Goal: Task Accomplishment & Management: Use online tool/utility

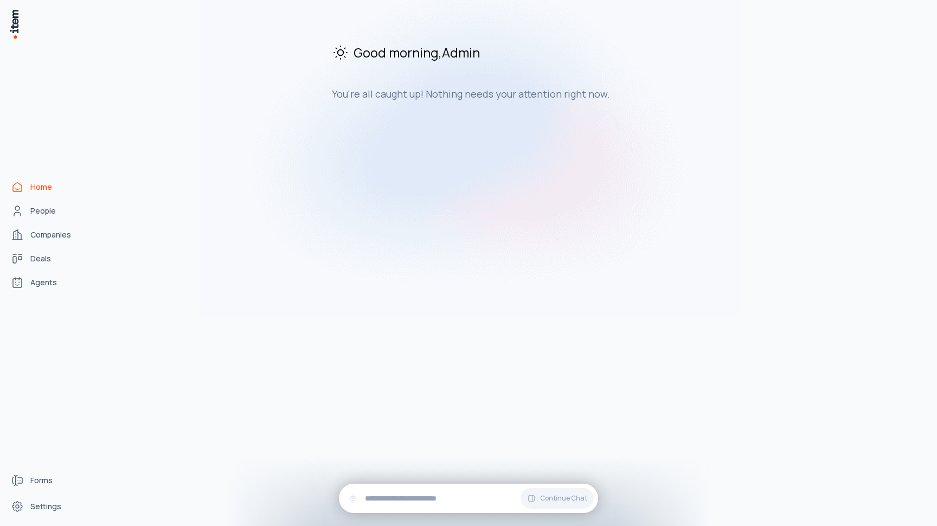
click at [183, 176] on div "Good morning , Admin You're all caught up! Nothing needs your attention right n…" at bounding box center [514, 267] width 829 height 517
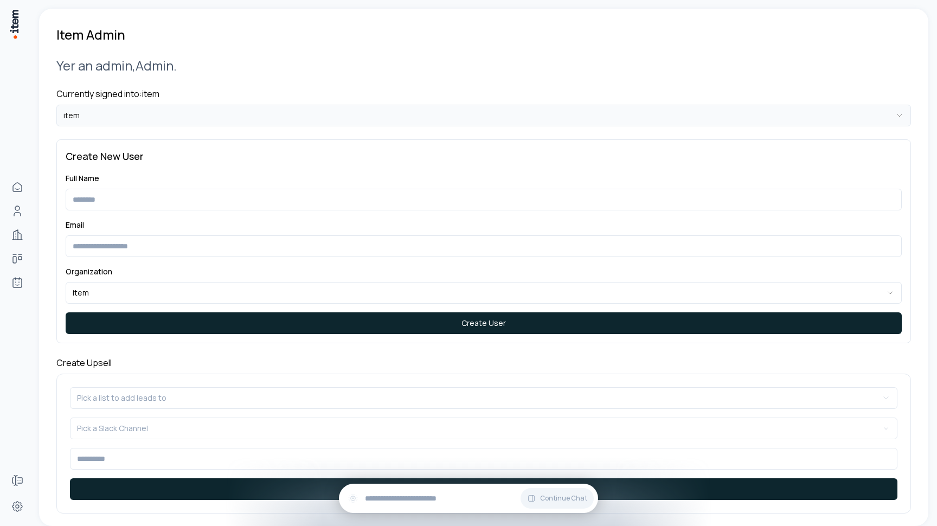
click at [148, 119] on html "**********" at bounding box center [468, 263] width 937 height 526
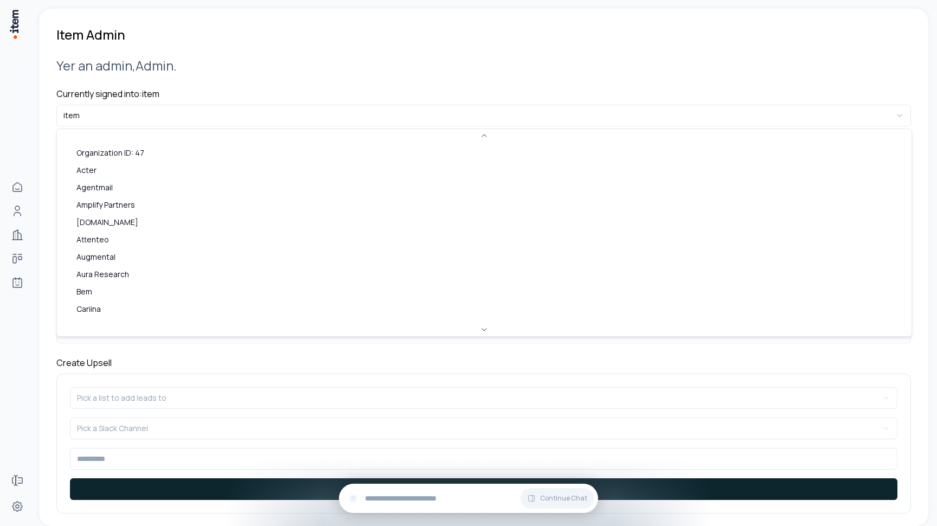
scroll to position [446, 0]
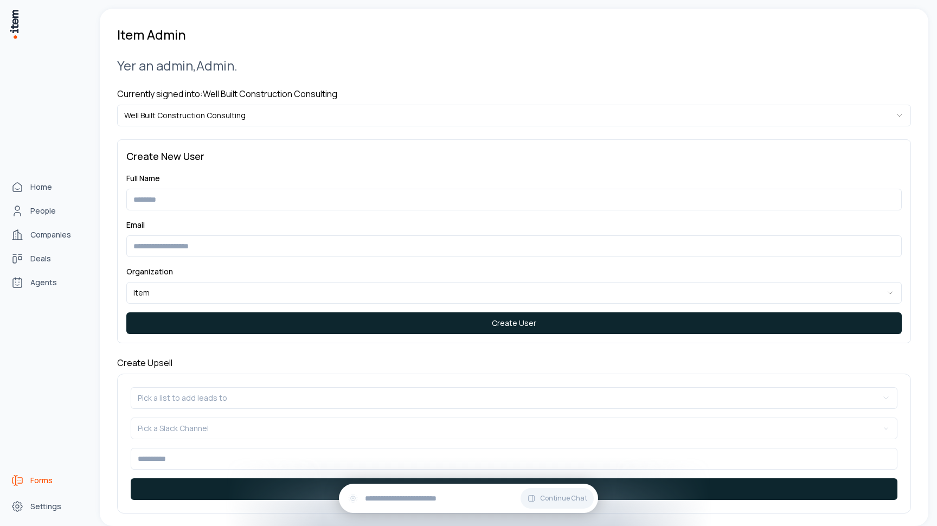
click at [34, 480] on span "Forms" at bounding box center [41, 480] width 22 height 11
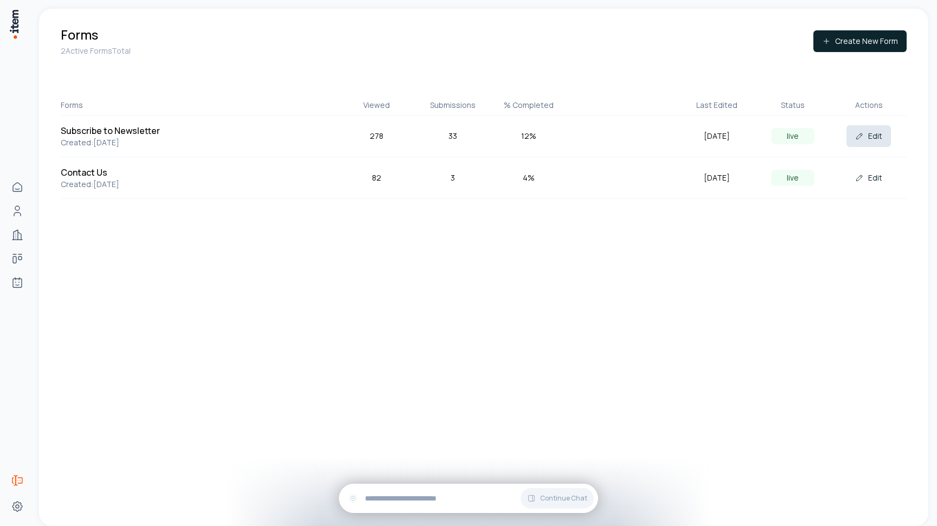
click at [856, 134] on icon at bounding box center [859, 136] width 9 height 9
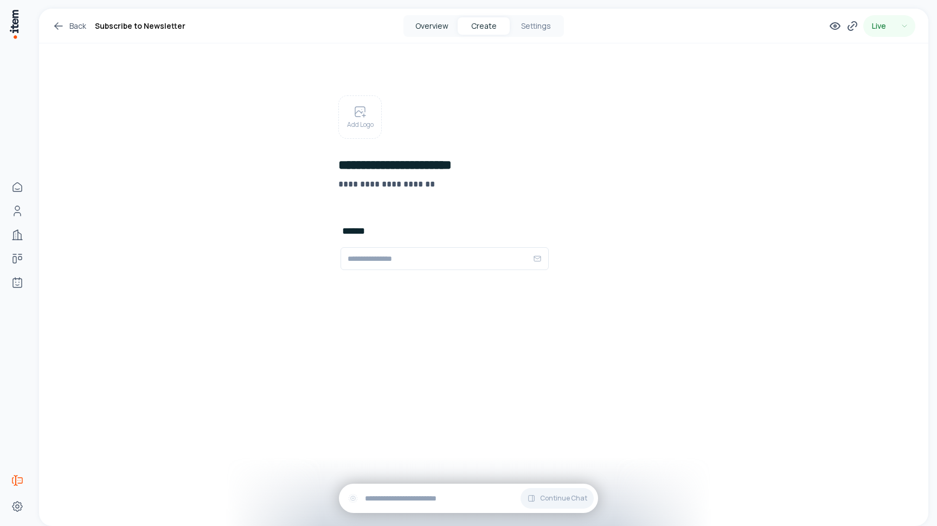
click at [429, 31] on button "Overview" at bounding box center [432, 25] width 52 height 17
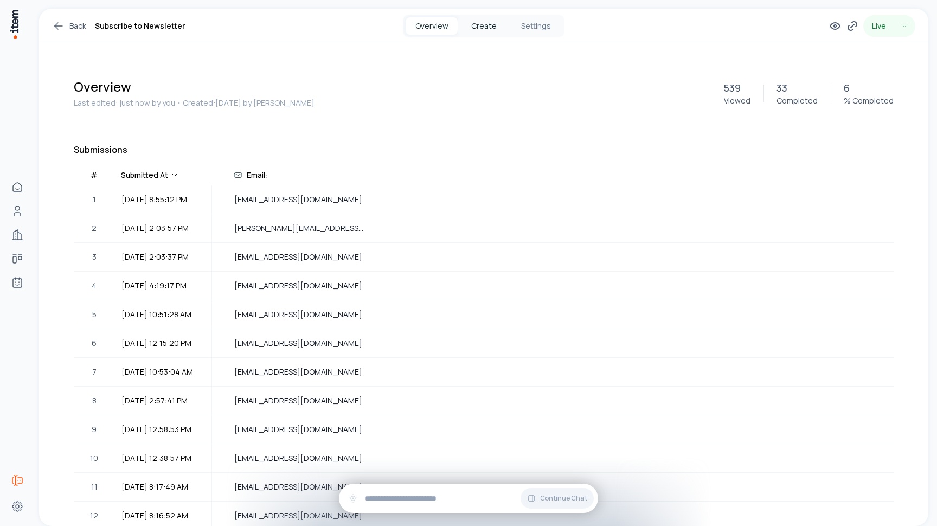
click at [476, 30] on button "Create" at bounding box center [484, 25] width 52 height 17
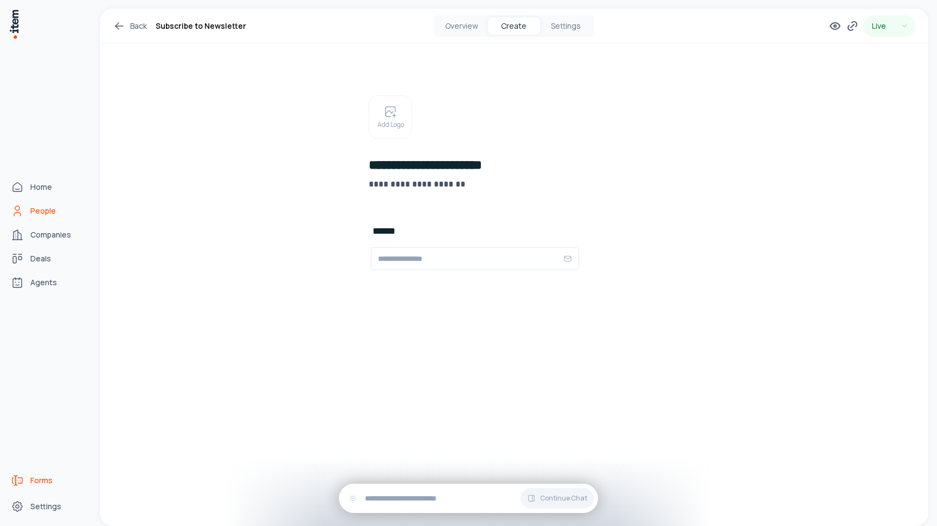
click at [29, 209] on link "People" at bounding box center [48, 211] width 82 height 22
